Goal: Communication & Community: Participate in discussion

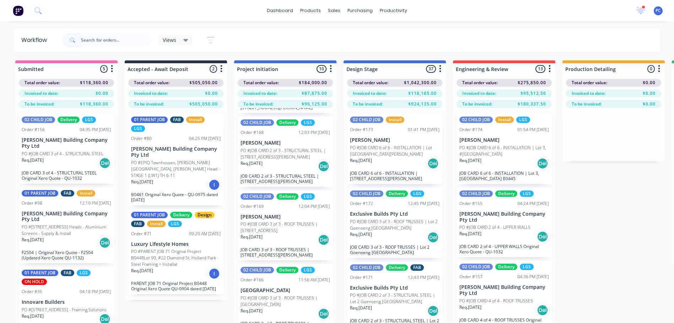
click at [169, 248] on p "PO #PARENT JOB 71 Original Project B0448Lot 90, #22 Diamond St, Holland Park - …" at bounding box center [176, 257] width 90 height 19
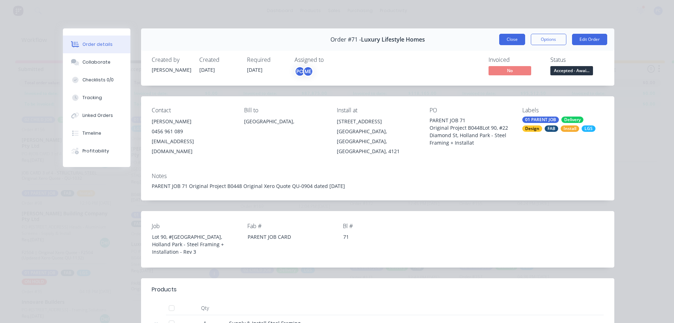
click at [506, 41] on button "Close" at bounding box center [512, 39] width 26 height 11
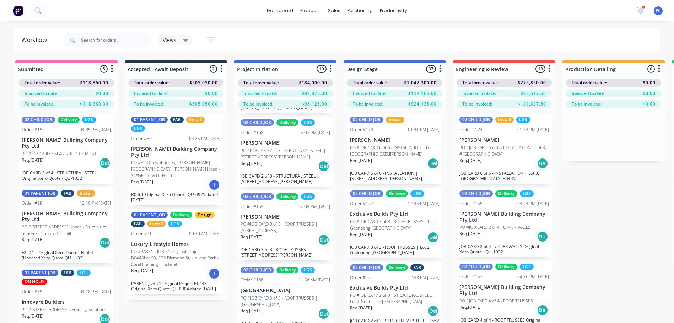
click at [184, 160] on p "PO #EPIQ Townhouses, [PERSON_NAME][GEOGRAPHIC_DATA], [PERSON_NAME] Head - STAGE…" at bounding box center [176, 169] width 90 height 19
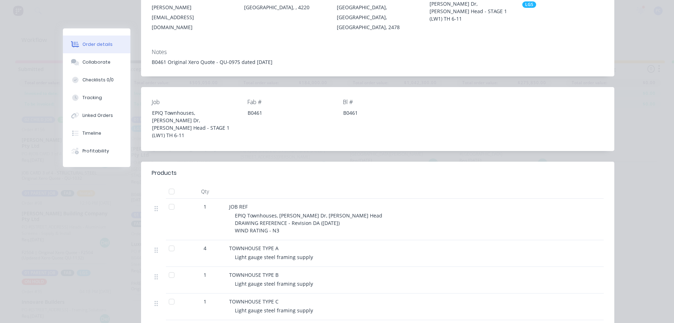
scroll to position [36, 0]
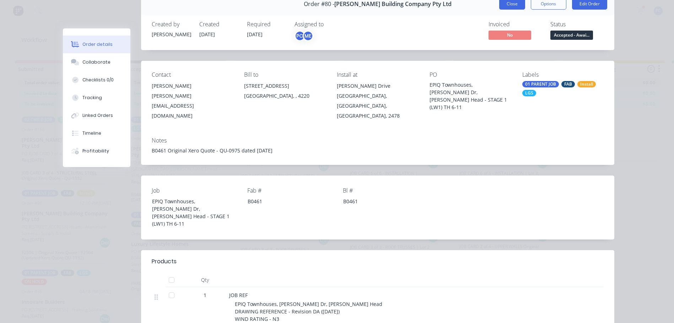
click at [517, 5] on button "Close" at bounding box center [512, 3] width 26 height 11
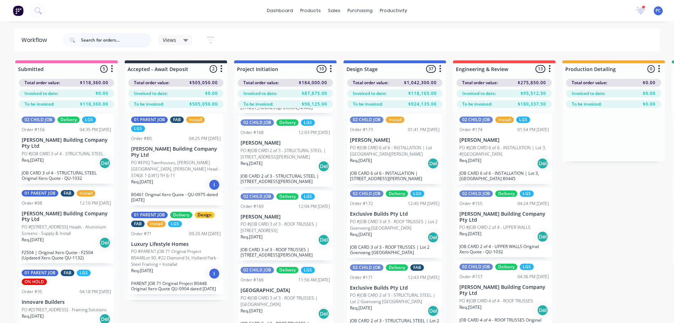
scroll to position [28, 0]
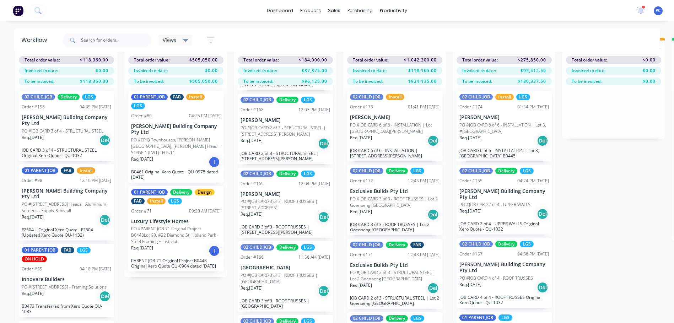
click at [275, 277] on p "PO #JOB CARD 3 of 3 - ROOF TRUSSES | [GEOGRAPHIC_DATA]" at bounding box center [286, 278] width 90 height 13
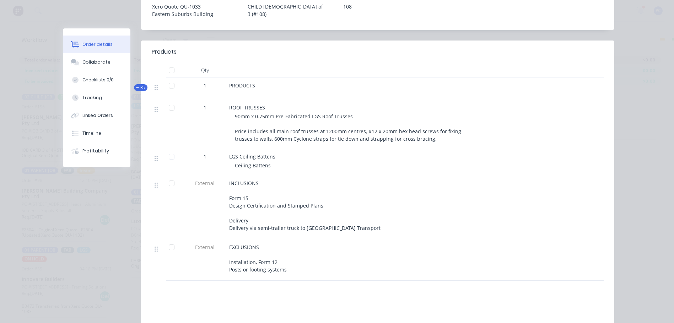
scroll to position [320, 0]
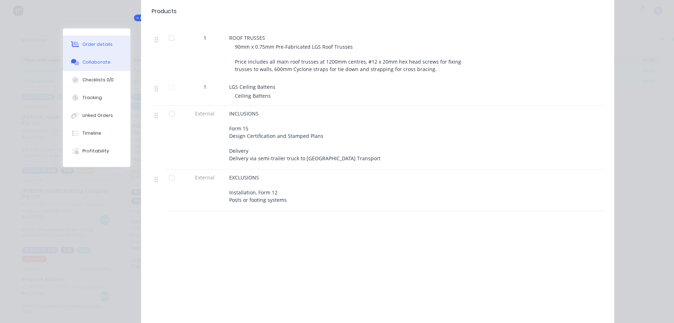
click at [88, 60] on div "Collaborate" at bounding box center [96, 62] width 28 height 6
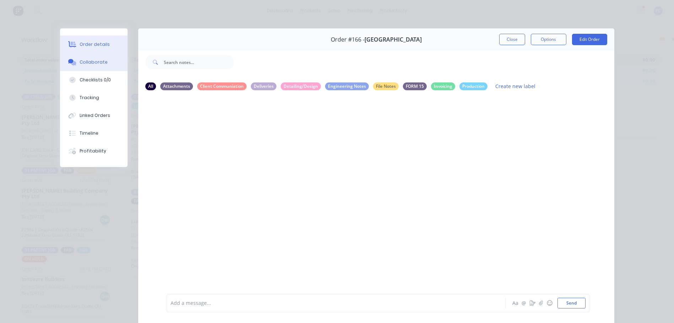
click at [96, 44] on div "Order details" at bounding box center [95, 44] width 30 height 6
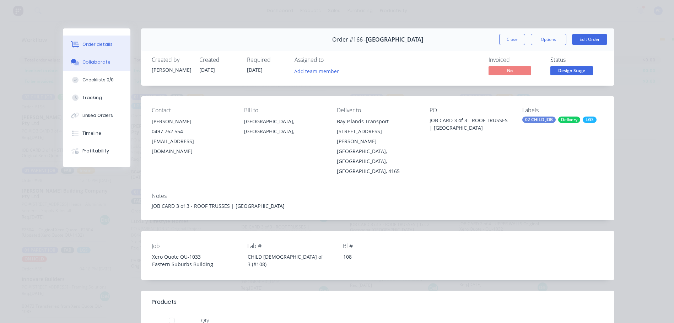
click at [88, 63] on div "Collaborate" at bounding box center [96, 62] width 28 height 6
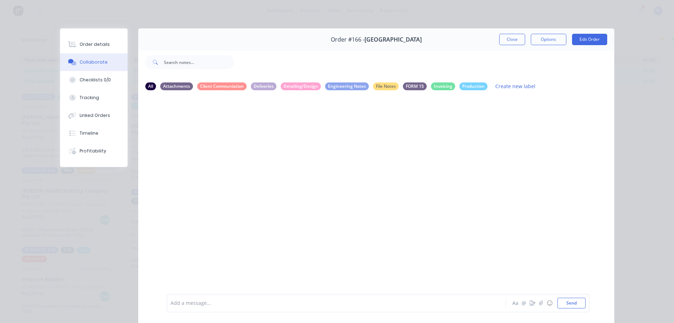
click at [231, 303] on div at bounding box center [326, 303] width 311 height 7
click at [565, 300] on button "Send" at bounding box center [572, 303] width 28 height 11
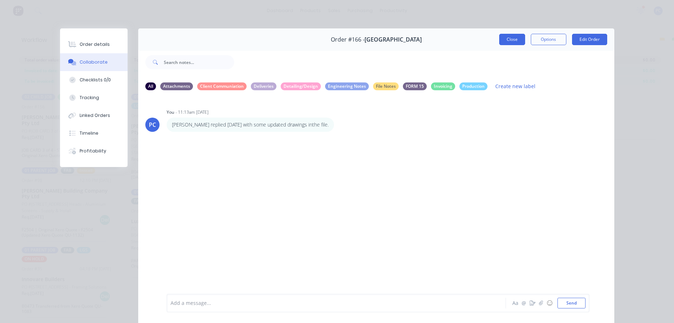
click at [515, 43] on button "Close" at bounding box center [512, 39] width 26 height 11
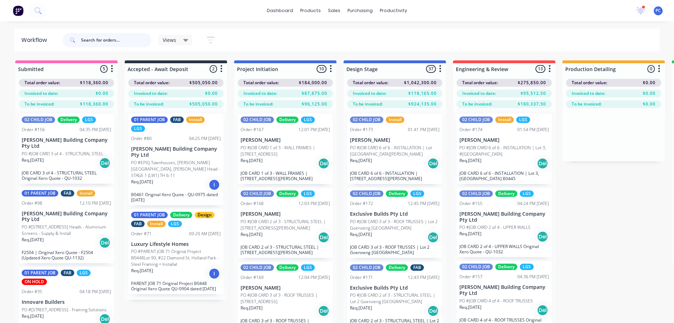
scroll to position [28, 0]
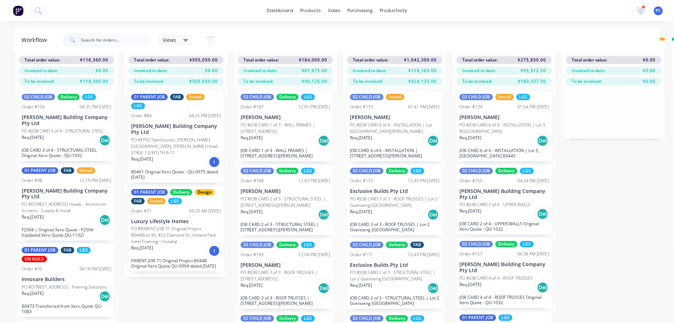
click at [263, 135] on p "Req. [DATE]" at bounding box center [252, 138] width 22 height 6
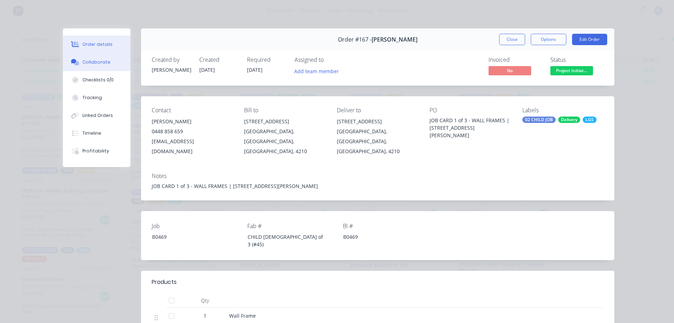
click at [105, 61] on button "Collaborate" at bounding box center [97, 62] width 68 height 18
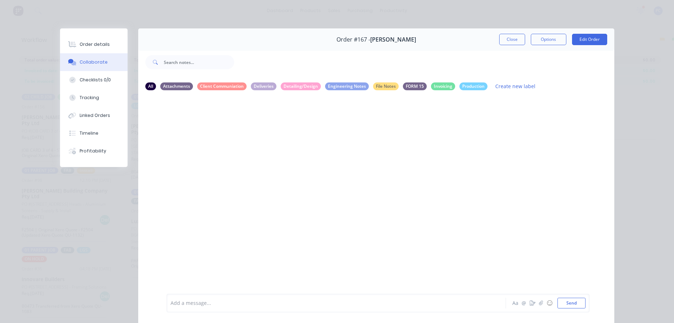
scroll to position [0, 0]
click at [510, 34] on button "Close" at bounding box center [512, 39] width 26 height 11
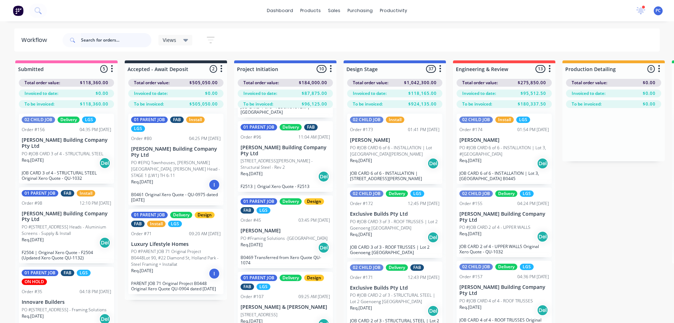
scroll to position [462, 0]
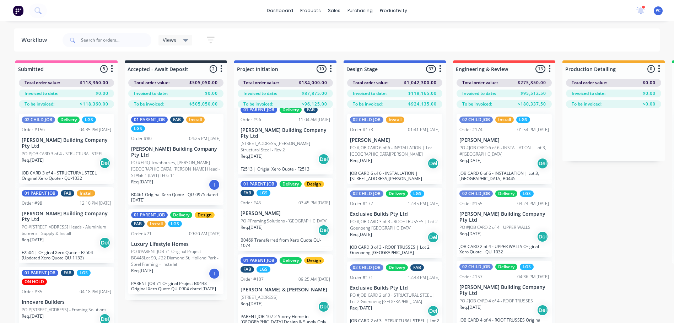
click at [261, 220] on p "PO #Framing Solutions -[GEOGRAPHIC_DATA]" at bounding box center [284, 221] width 87 height 6
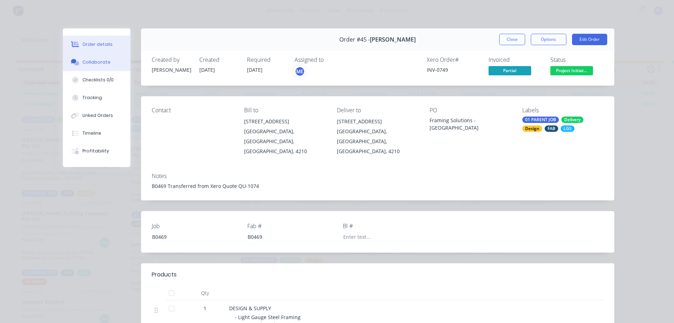
click at [87, 61] on div "Collaborate" at bounding box center [96, 62] width 28 height 6
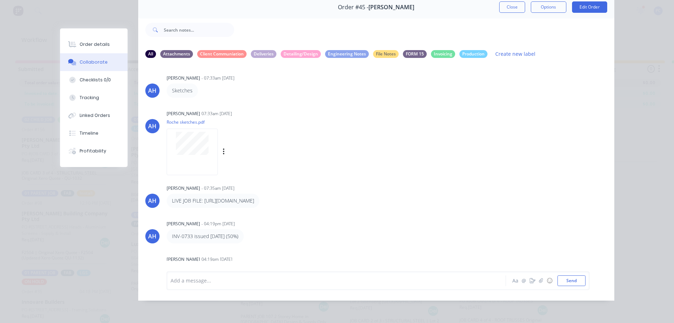
scroll to position [0, 0]
click at [503, 5] on button "Close" at bounding box center [512, 6] width 26 height 11
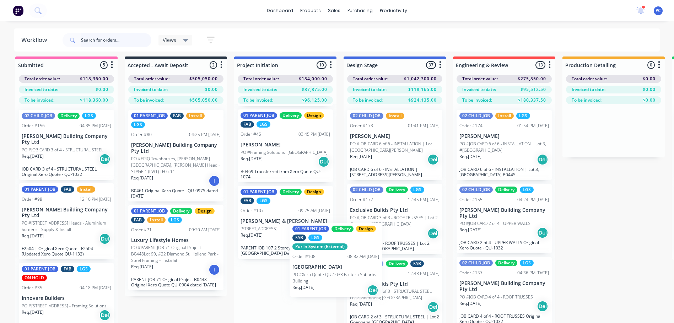
scroll to position [7, 0]
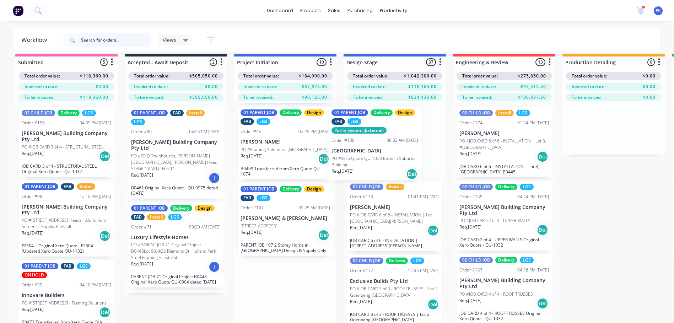
drag, startPoint x: 279, startPoint y: 311, endPoint x: 377, endPoint y: 142, distance: 194.7
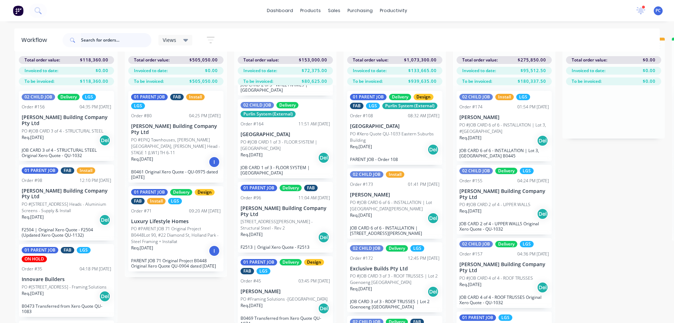
scroll to position [344, 0]
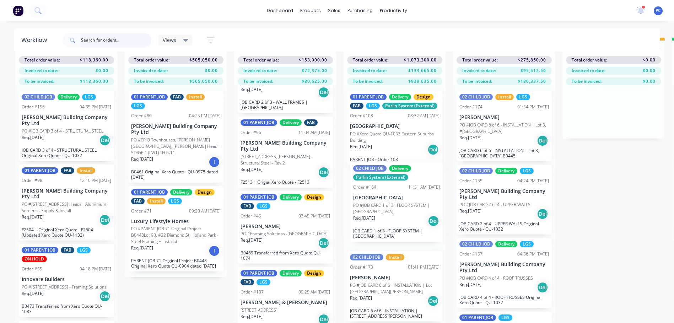
drag, startPoint x: 279, startPoint y: 156, endPoint x: 395, endPoint y: 209, distance: 127.2
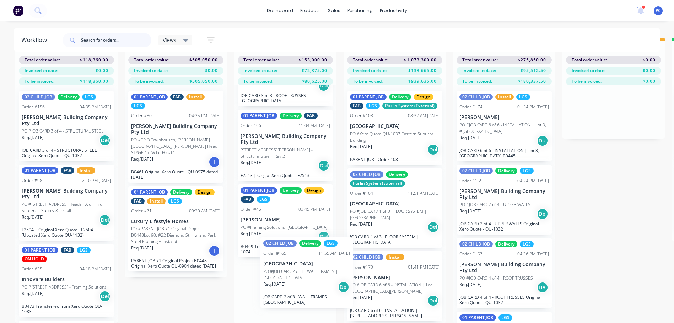
scroll to position [283, 0]
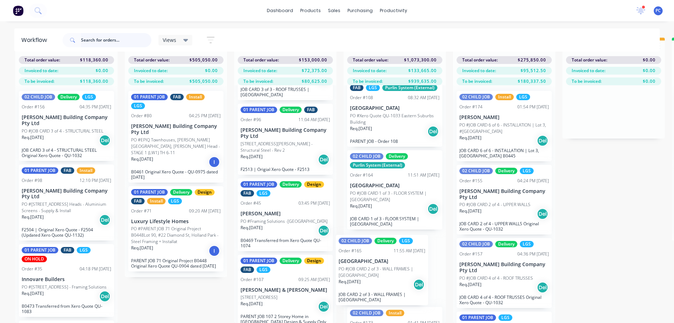
drag, startPoint x: 286, startPoint y: 144, endPoint x: 384, endPoint y: 273, distance: 162.0
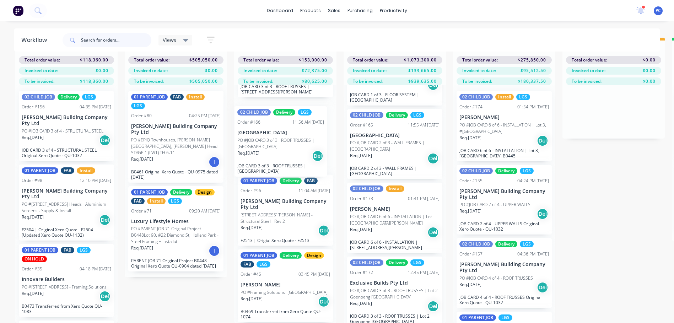
scroll to position [209, 0]
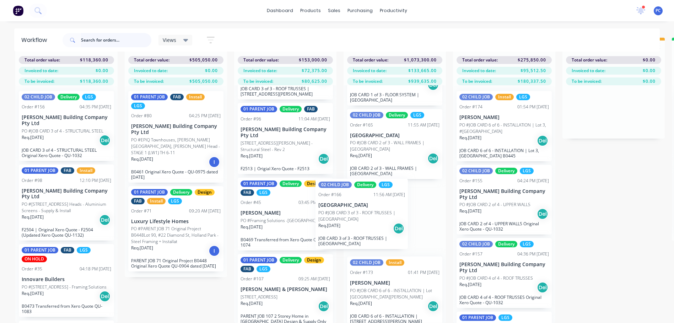
drag, startPoint x: 269, startPoint y: 132, endPoint x: 347, endPoint y: 217, distance: 115.0
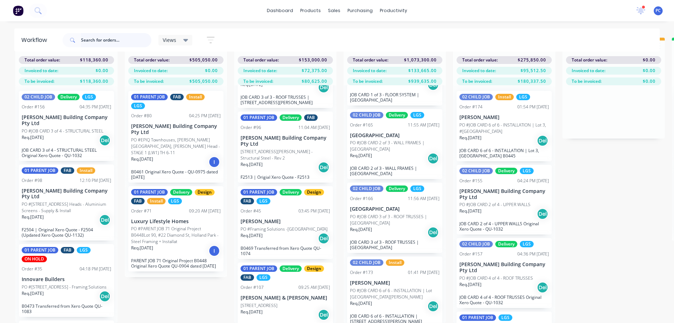
scroll to position [213, 0]
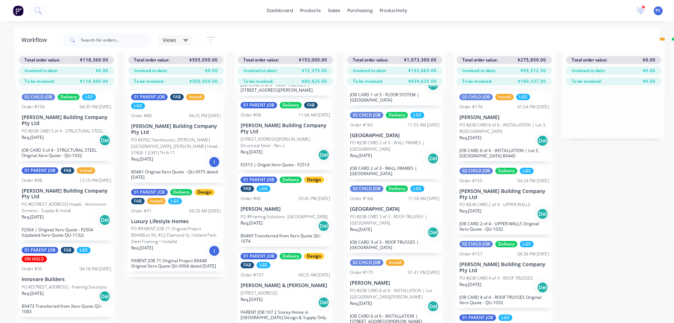
click at [276, 136] on p "[STREET_ADDRESS][PERSON_NAME] - Structural Steel - Rev 2" at bounding box center [286, 142] width 90 height 13
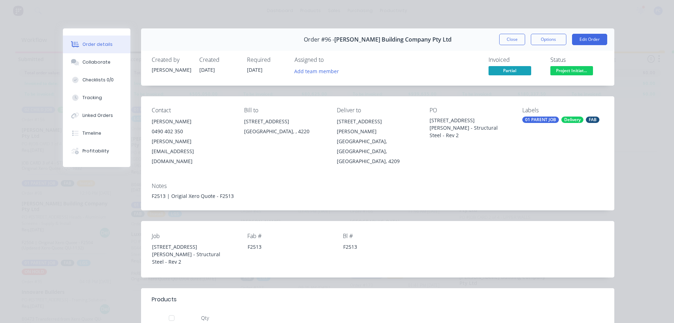
scroll to position [0, 0]
click at [506, 42] on button "Close" at bounding box center [512, 39] width 26 height 11
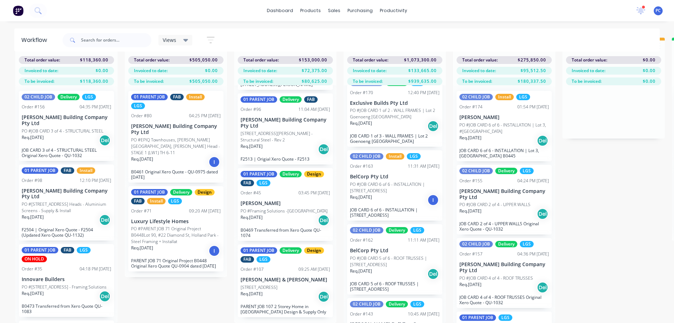
scroll to position [533, 0]
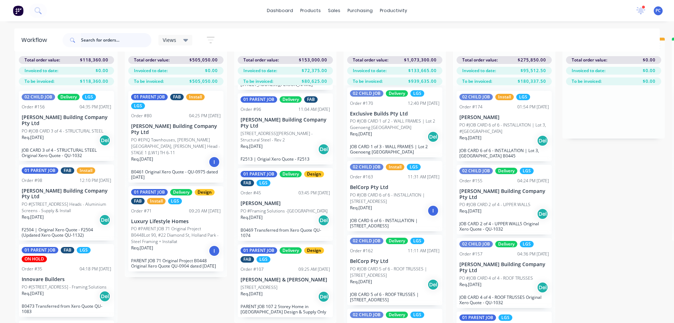
click at [96, 40] on input "text" at bounding box center [116, 40] width 70 height 14
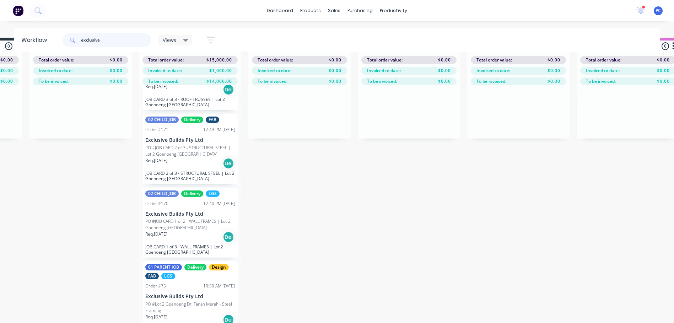
scroll to position [69, 0]
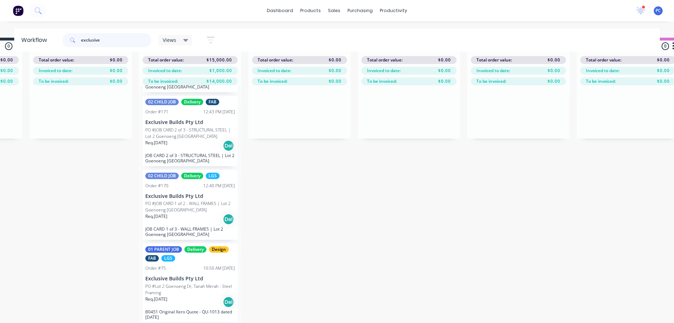
type input "exclusive"
click at [175, 268] on div "01 PARENT JOB Delivery Design FAB LGS Order #75 10:50 AM [DATE] Exclusive Build…" at bounding box center [189, 282] width 95 height 79
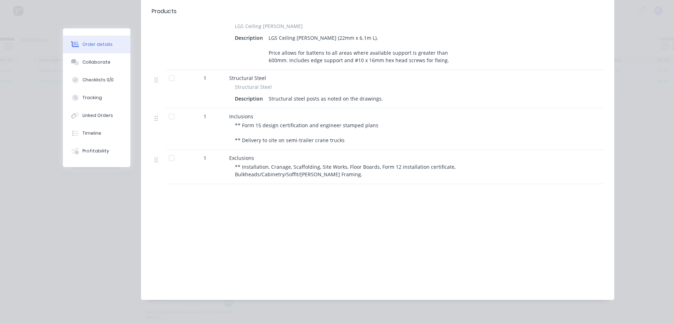
scroll to position [438, 0]
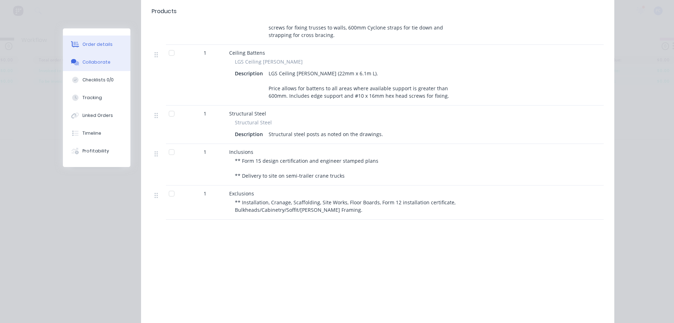
click at [102, 63] on div "Collaborate" at bounding box center [96, 62] width 28 height 6
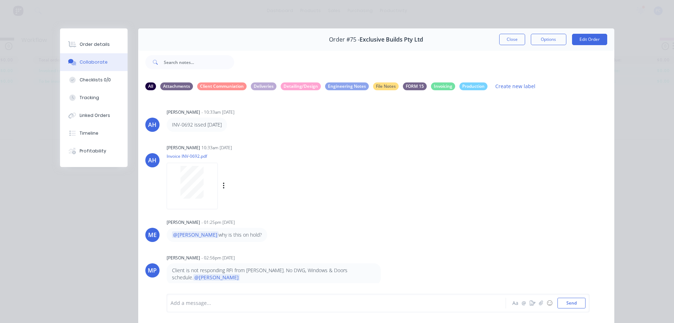
scroll to position [38, 0]
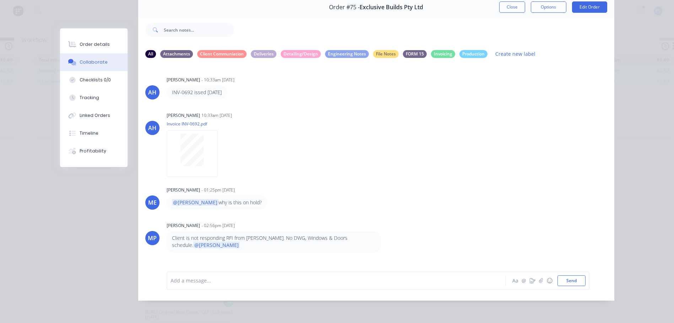
click at [201, 282] on div at bounding box center [326, 280] width 311 height 7
drag, startPoint x: 239, startPoint y: 277, endPoint x: 152, endPoint y: 272, distance: 86.5
click at [152, 272] on div "Clioent has sent drawings Aa @ ☺ Send" at bounding box center [376, 281] width 476 height 40
click at [455, 247] on div "AH [PERSON_NAME] - 10:33am [DATE] INV-0692 issed [DATE] AH [PERSON_NAME] 10:33a…" at bounding box center [376, 162] width 476 height 197
click at [177, 280] on div at bounding box center [326, 280] width 311 height 7
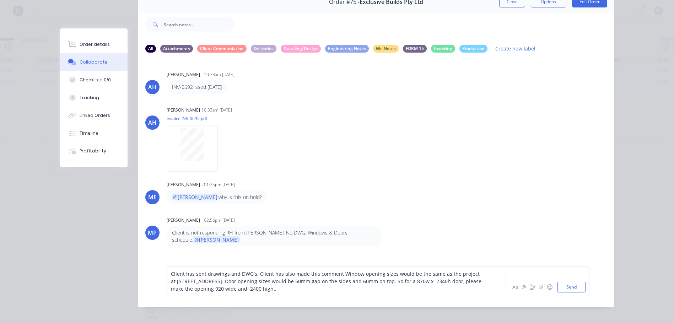
click at [336, 279] on span "Client has sent drawings and DWG's. Client has also made this comment Window op…" at bounding box center [327, 281] width 312 height 22
click at [303, 292] on div "Client has sent drawings and DWG's. Client has also made this comment - Window …" at bounding box center [326, 281] width 311 height 22
click at [572, 292] on button "Send" at bounding box center [572, 287] width 28 height 11
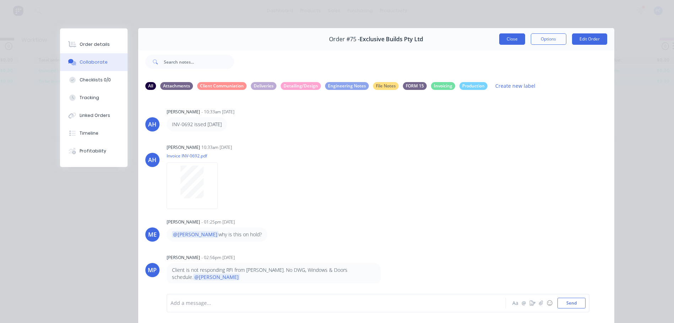
scroll to position [0, 0]
click at [512, 38] on button "Close" at bounding box center [512, 39] width 26 height 11
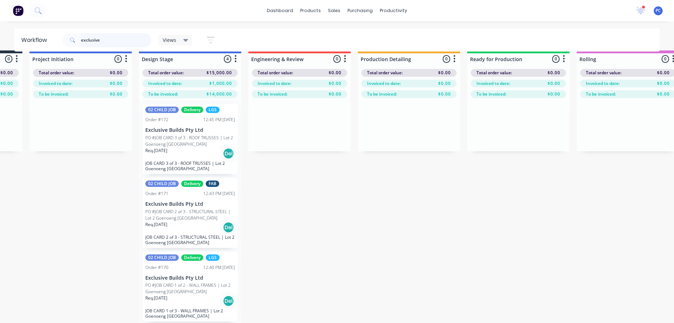
scroll to position [0, 205]
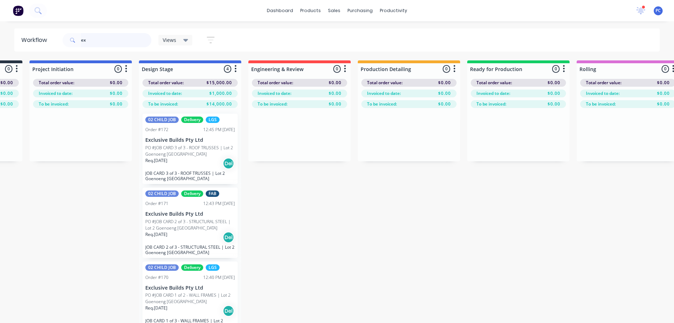
type input "e"
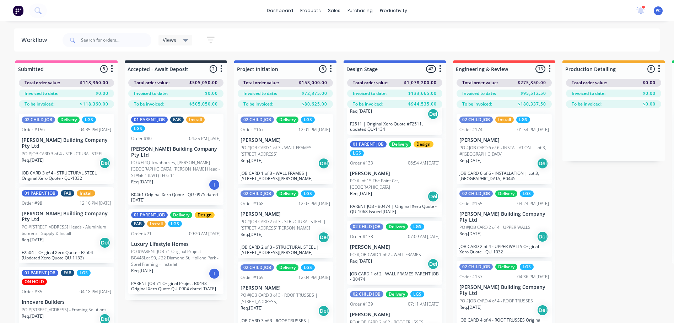
scroll to position [1208, 0]
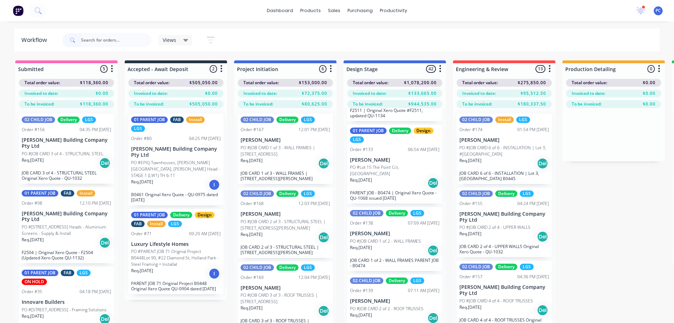
click at [393, 165] on p "PO #Lot 15 The Point Cct, [GEOGRAPHIC_DATA]" at bounding box center [395, 170] width 90 height 13
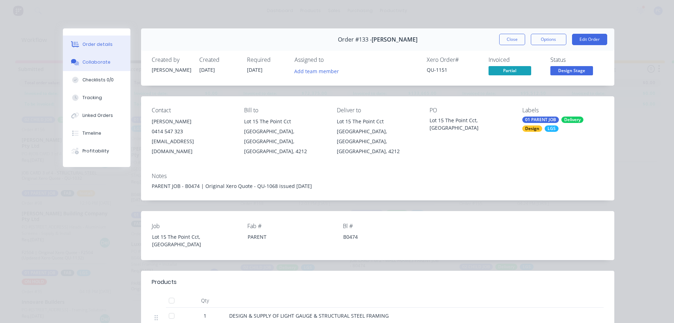
click at [92, 60] on div "Collaborate" at bounding box center [96, 62] width 28 height 6
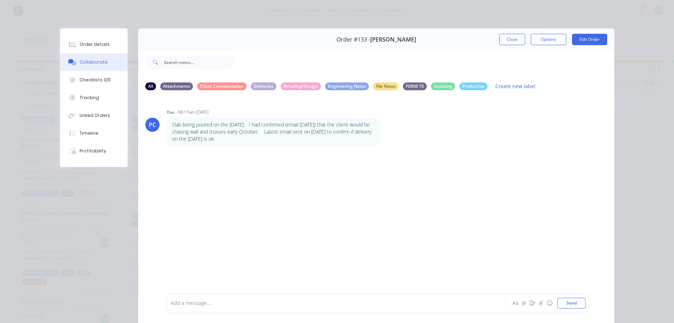
click at [255, 297] on div "Add a message... Aa @ ☺ Send" at bounding box center [378, 303] width 423 height 18
click at [233, 303] on div at bounding box center [326, 303] width 311 height 7
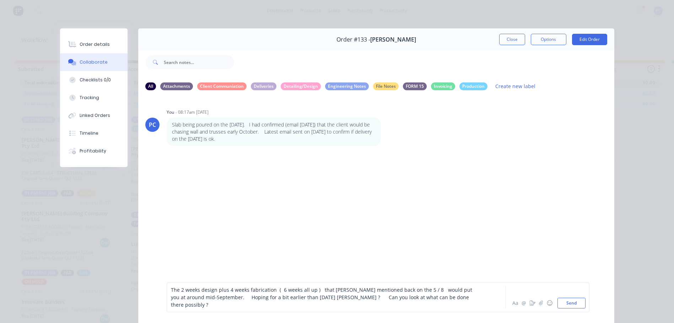
click at [167, 298] on div "The 2 weeks design plus 4 weeks fabrication ( 6 weeks all up ) that [PERSON_NAM…" at bounding box center [378, 297] width 423 height 30
click at [167, 297] on div "The 2 weeks design plus 4 weeks fabrication ( 6 weeks all up ) that [PERSON_NAM…" at bounding box center [378, 297] width 423 height 30
click at [191, 304] on span "The 2 weeks design plus 4 weeks fabrication ( 6 weeks all up ) that [PERSON_NAM…" at bounding box center [322, 297] width 303 height 22
click at [244, 308] on div "Comments from Client [DATE] - The 2 weeks design plus 4 weeks fabrication ( 6 w…" at bounding box center [378, 297] width 423 height 30
click at [233, 305] on div "Comments from Client [DATE] - The 2 weeks design plus 4 weeks fabrication ( 6 w…" at bounding box center [326, 297] width 311 height 22
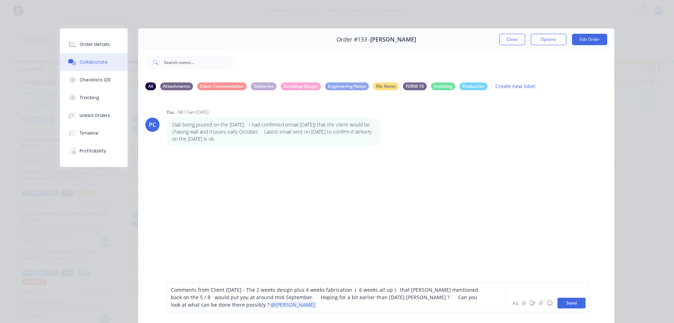
click at [570, 303] on button "Send" at bounding box center [572, 303] width 28 height 11
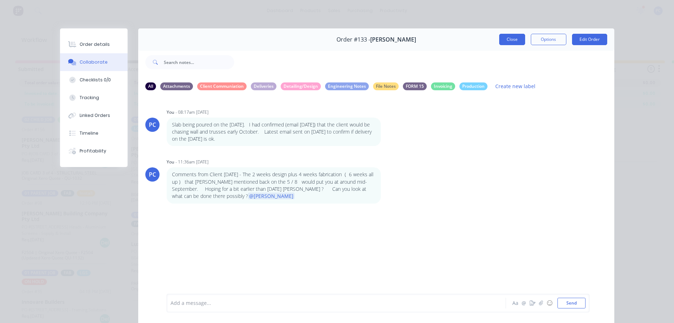
click at [509, 41] on button "Close" at bounding box center [512, 39] width 26 height 11
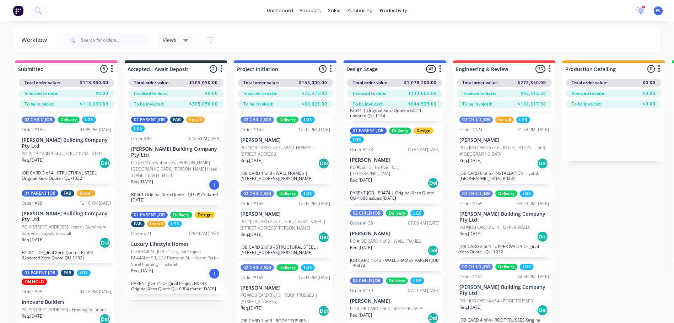
click at [639, 6] on div at bounding box center [640, 10] width 9 height 11
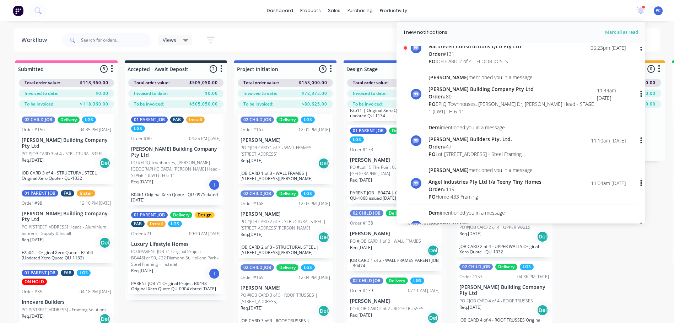
scroll to position [71, 0]
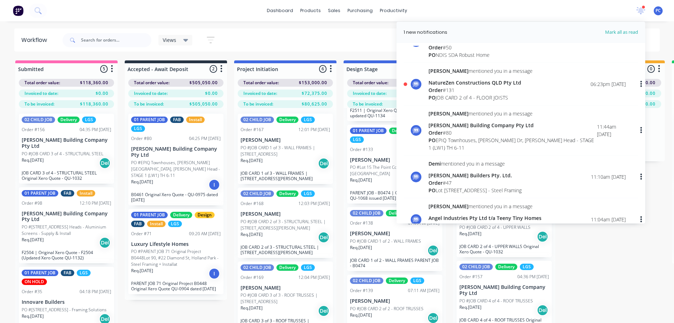
click at [459, 94] on div "Order # 131" at bounding box center [481, 89] width 104 height 7
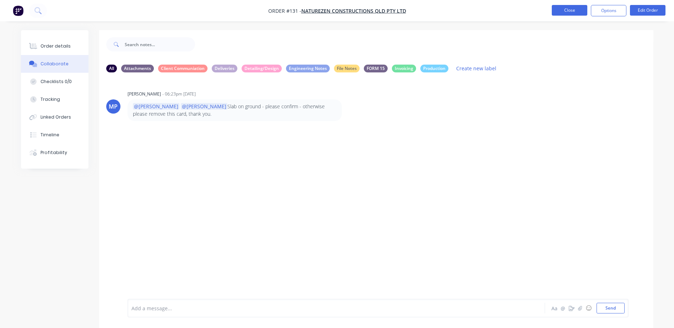
click at [568, 11] on button "Close" at bounding box center [570, 10] width 36 height 11
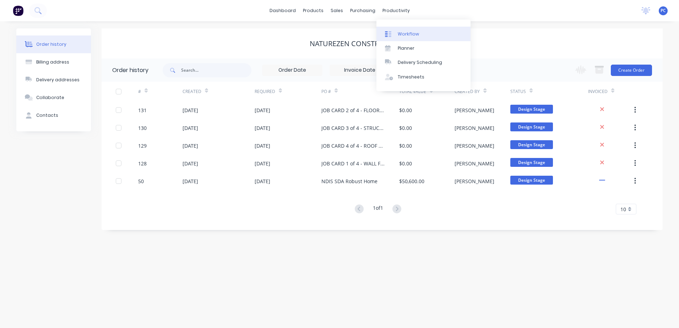
click at [398, 33] on div "Workflow" at bounding box center [408, 34] width 21 height 6
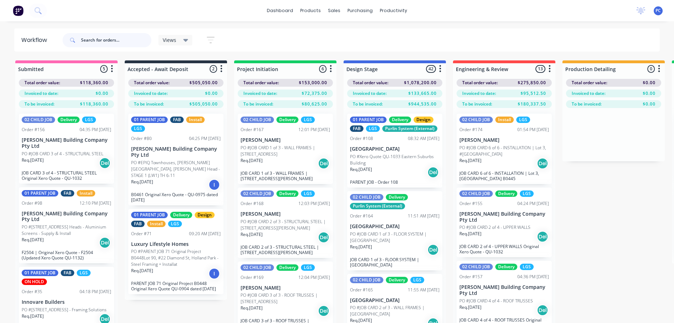
click at [105, 41] on input "text" at bounding box center [116, 40] width 70 height 14
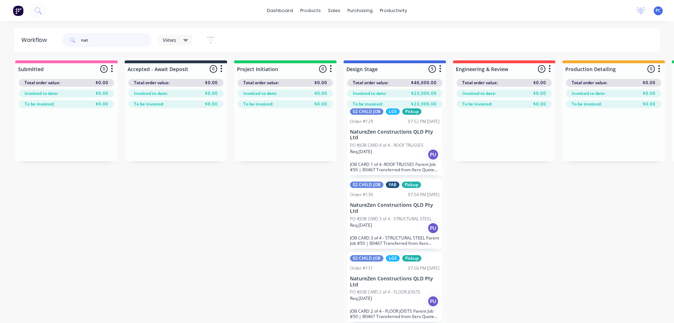
scroll to position [141, 0]
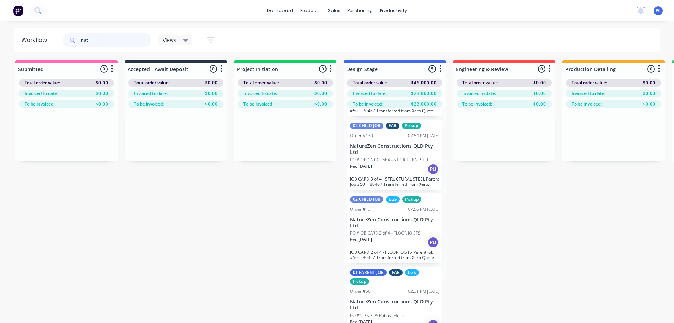
type input "nat"
click at [377, 299] on p "NatureZen Constructions QLD Pty Ltd" at bounding box center [395, 305] width 90 height 12
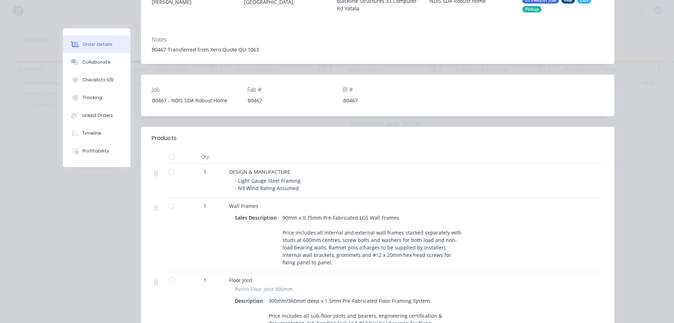
scroll to position [249, 0]
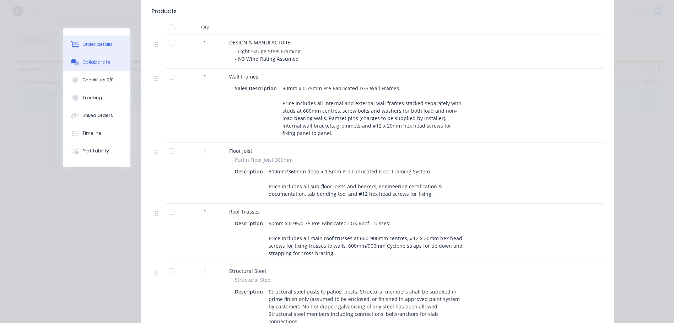
click at [86, 60] on div "Collaborate" at bounding box center [96, 62] width 28 height 6
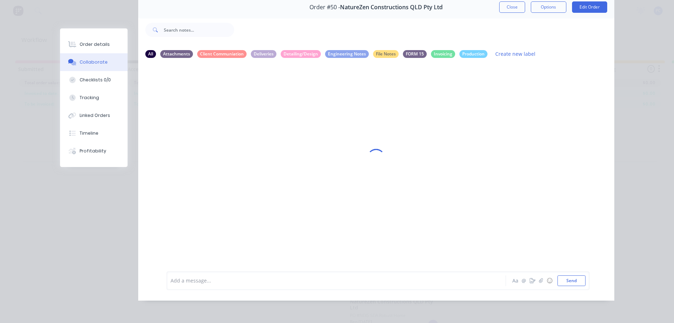
scroll to position [0, 0]
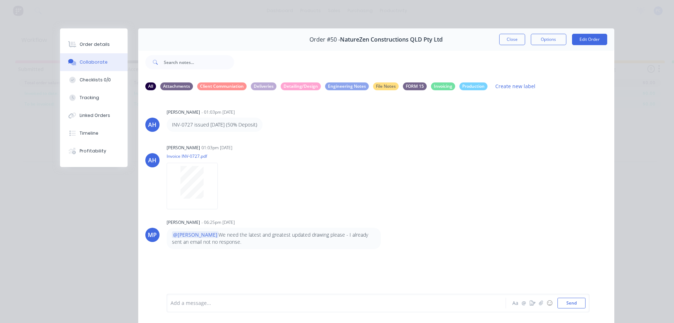
click at [202, 301] on div at bounding box center [326, 303] width 311 height 7
click at [322, 305] on div "[PERSON_NAME] replied 1/9 with updated drawings files, see folder.@ma." at bounding box center [326, 303] width 311 height 7
click at [301, 303] on span "[PERSON_NAME] replied 1/9 with updated drawings files, see folder." at bounding box center [252, 303] width 163 height 7
click at [576, 305] on button "Send" at bounding box center [572, 303] width 28 height 11
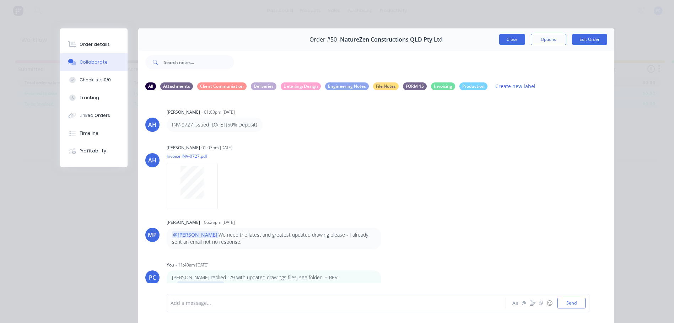
click at [512, 44] on button "Close" at bounding box center [512, 39] width 26 height 11
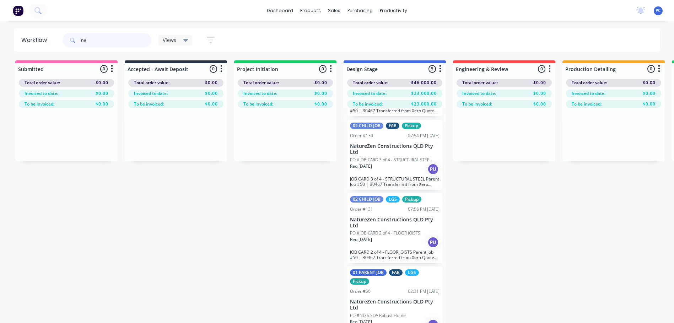
type input "n"
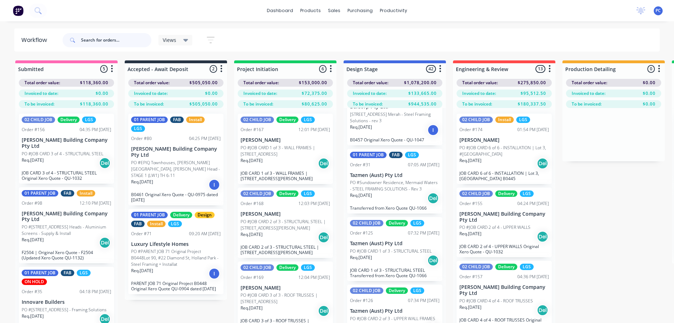
scroll to position [1954, 0]
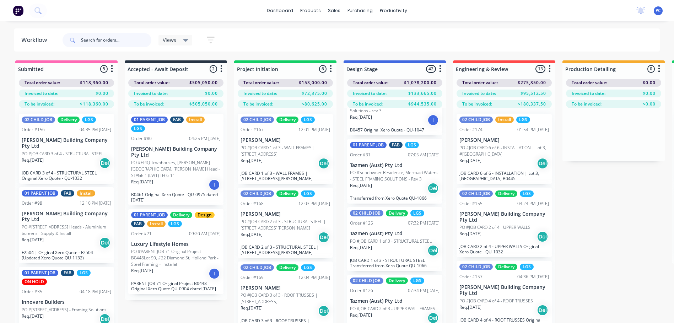
click at [117, 38] on input "text" at bounding box center [116, 40] width 70 height 14
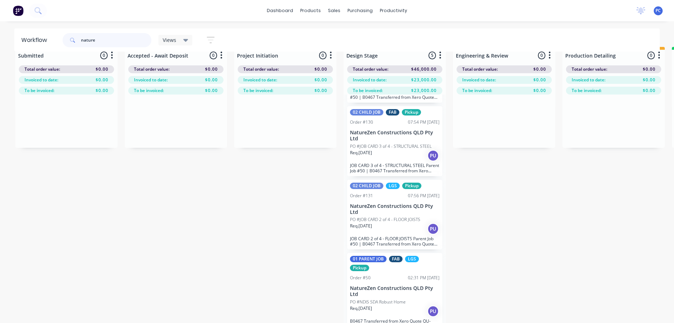
scroll to position [0, 0]
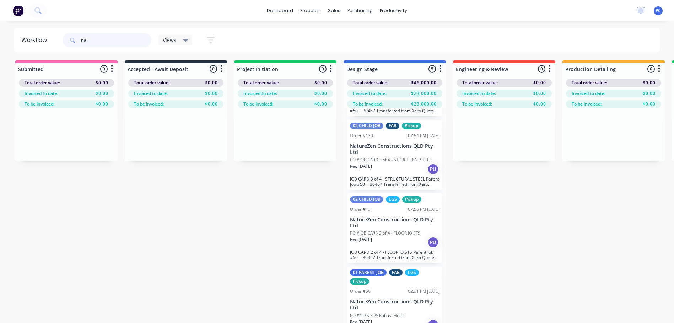
type input "n"
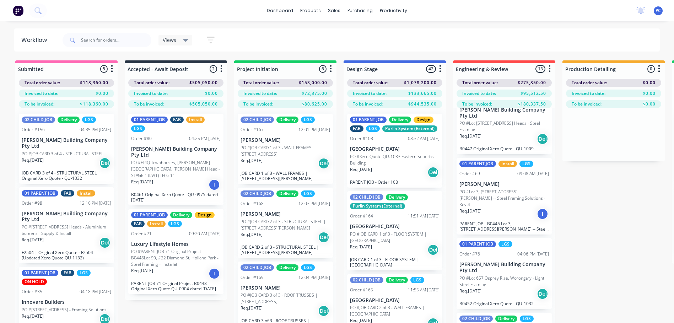
scroll to position [320, 0]
click at [487, 174] on div "Order #69 09:08 AM [DATE]" at bounding box center [504, 173] width 90 height 6
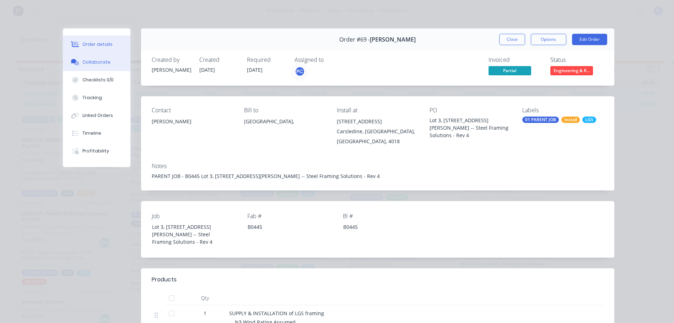
click at [95, 65] on div "Collaborate" at bounding box center [96, 62] width 28 height 6
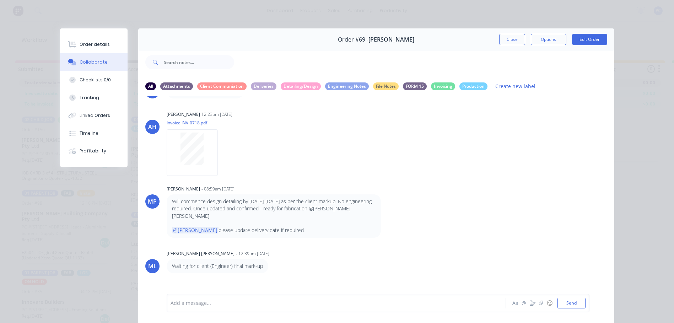
scroll to position [147, 0]
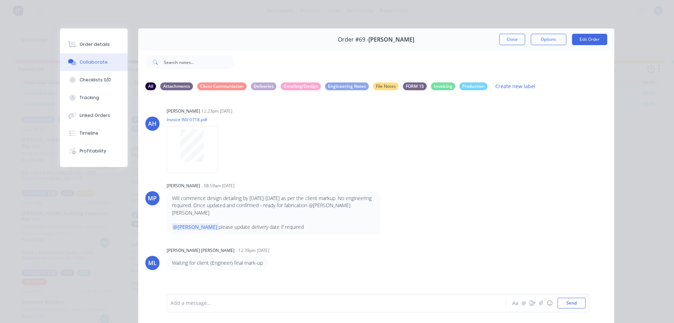
click at [241, 303] on div at bounding box center [326, 303] width 311 height 7
click at [308, 301] on div "[DATE] - Ramil still making chanegs to joist detail." at bounding box center [326, 303] width 311 height 7
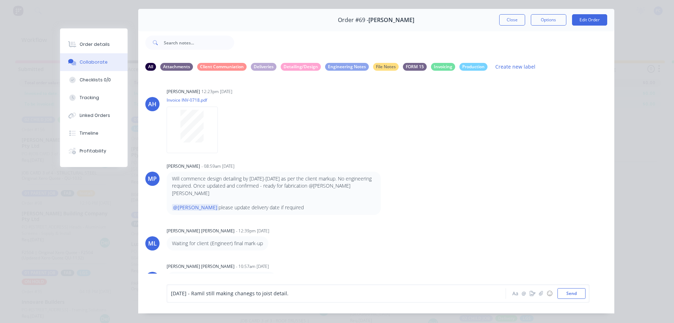
scroll to position [38, 0]
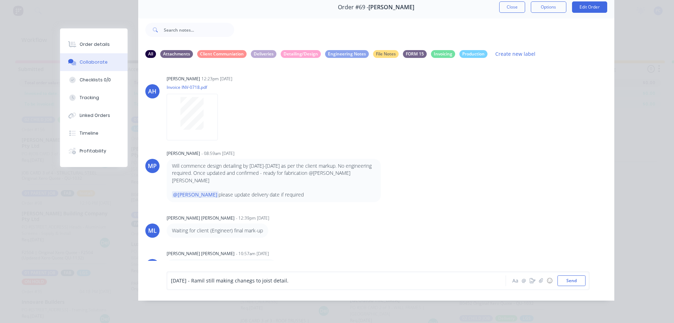
click at [260, 280] on span "[DATE] - Ramil still making chanegs to joist detail." at bounding box center [230, 280] width 118 height 7
drag, startPoint x: 230, startPoint y: 281, endPoint x: 414, endPoint y: 241, distance: 188.5
click at [414, 248] on div "ML [PERSON_NAME] [PERSON_NAME] - 10:57am [DATE] Start detailing revisions from …" at bounding box center [376, 260] width 476 height 25
click at [235, 281] on span "[DATE] - Ramil still confimring joist layout detail." at bounding box center [228, 280] width 114 height 7
click at [239, 280] on span "[DATE] - Ramil still confiming joist layout detail." at bounding box center [227, 280] width 112 height 7
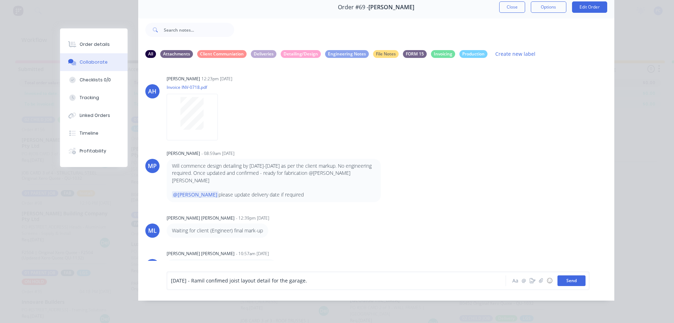
click at [558, 277] on button "Send" at bounding box center [572, 280] width 28 height 11
click at [511, 1] on button "Close" at bounding box center [512, 6] width 26 height 11
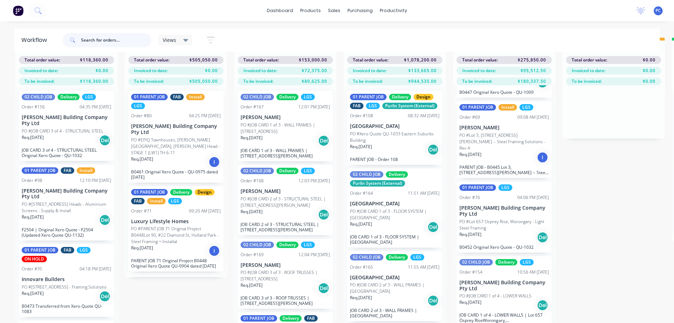
scroll to position [318, 0]
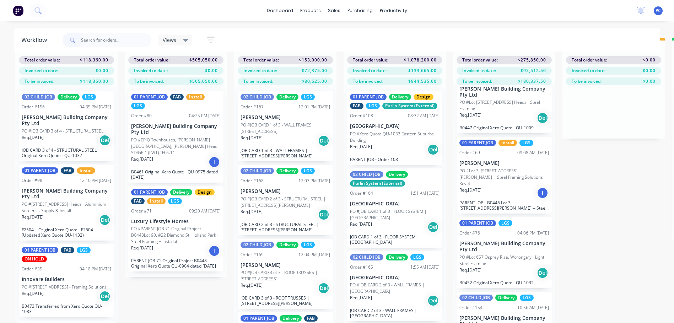
click at [492, 174] on p "PO #Lot 3, [STREET_ADDRESS][PERSON_NAME] -- Steel Framing Solutions - Rev 4" at bounding box center [504, 177] width 90 height 19
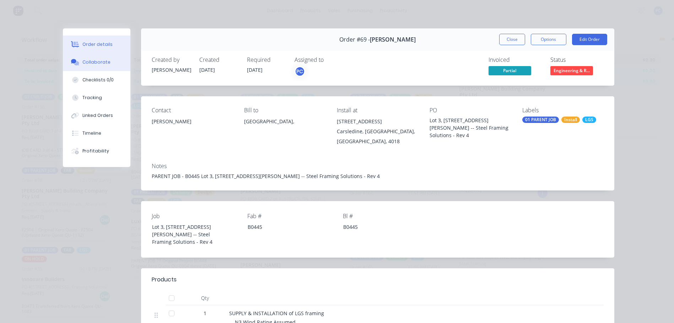
click at [105, 60] on div "Collaborate" at bounding box center [96, 62] width 28 height 6
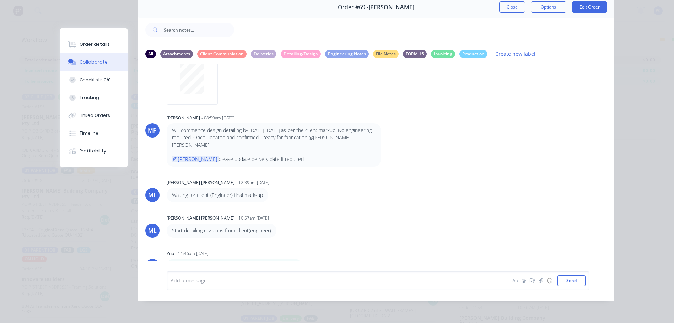
scroll to position [38, 0]
click at [317, 259] on div "[DATE] - Ramil confimed joist layout detail for the garage. Labels Edit Delete" at bounding box center [278, 266] width 222 height 14
click at [307, 263] on icon "button" at bounding box center [306, 266] width 1 height 6
click at [322, 248] on button "Edit" at bounding box center [332, 254] width 45 height 12
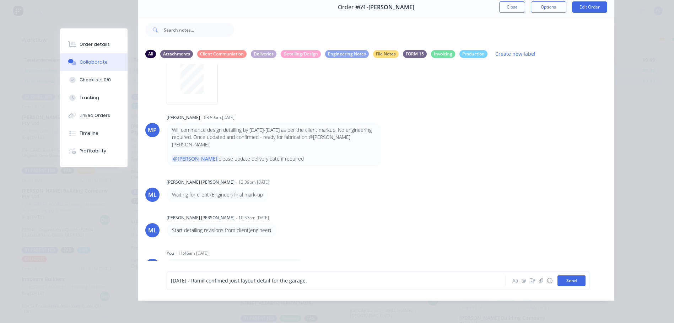
click at [571, 278] on button "Send" at bounding box center [572, 280] width 28 height 11
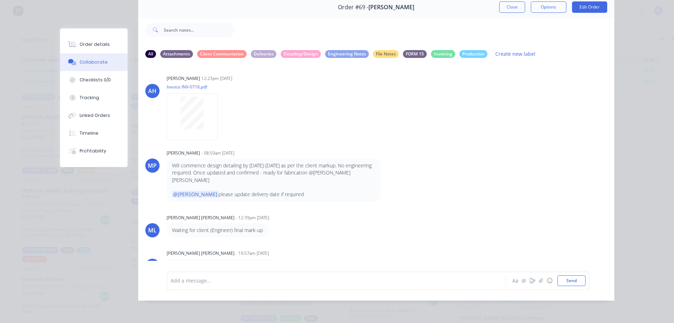
drag, startPoint x: 505, startPoint y: 3, endPoint x: 464, endPoint y: 43, distance: 57.5
click at [505, 3] on button "Close" at bounding box center [512, 6] width 26 height 11
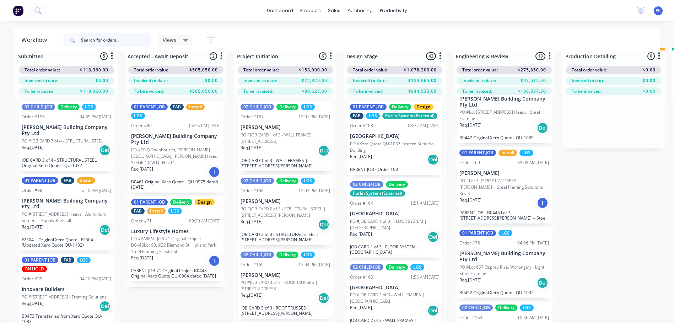
scroll to position [0, 0]
